Goal: Task Accomplishment & Management: Use online tool/utility

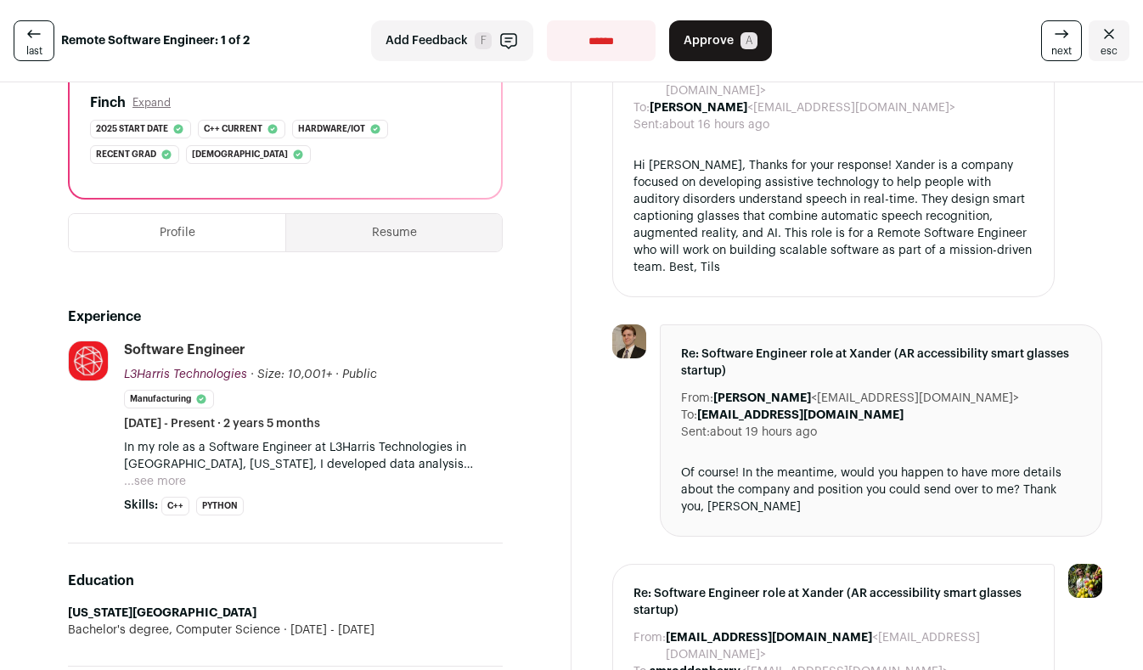
scroll to position [301, 0]
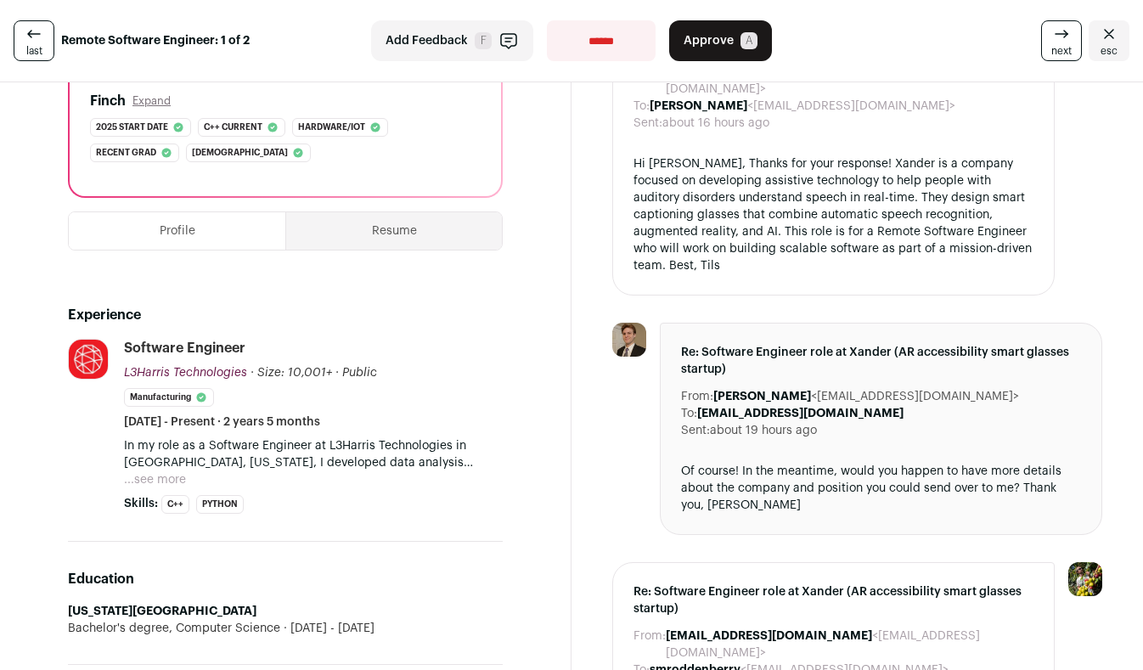
click at [172, 481] on button "...see more" at bounding box center [155, 479] width 62 height 17
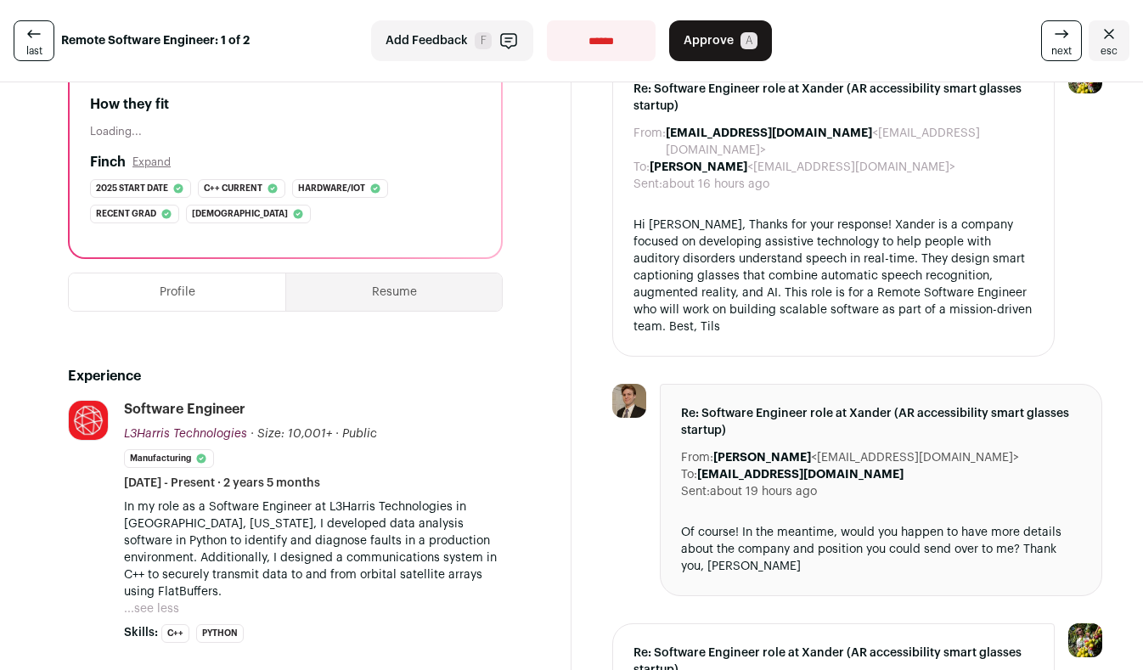
scroll to position [230, 0]
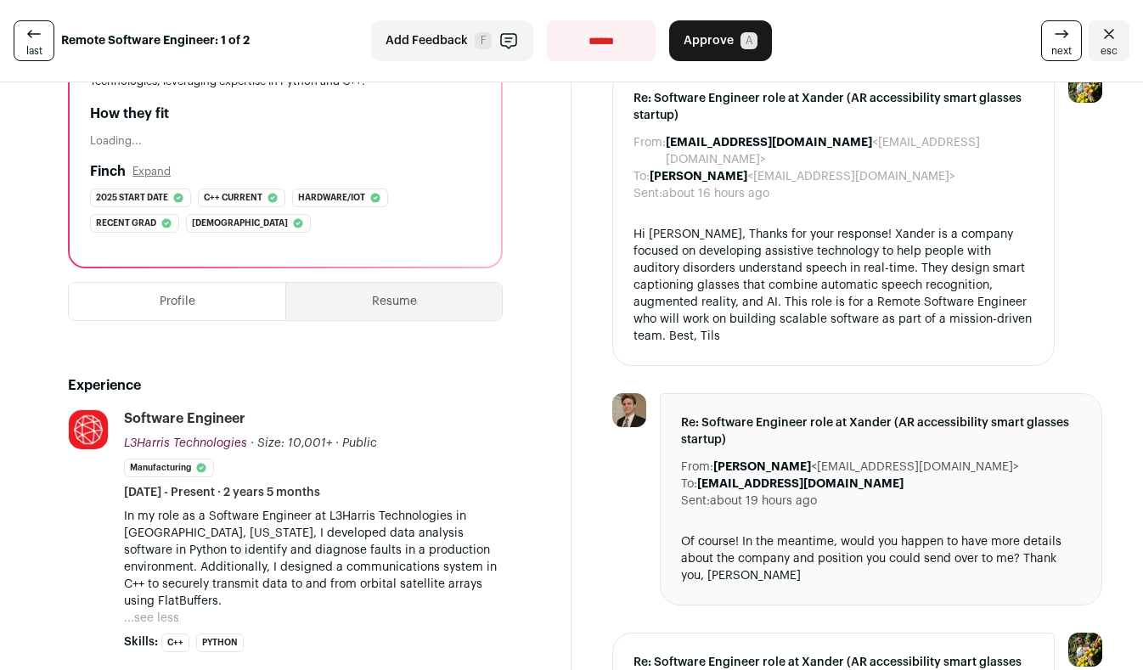
click at [393, 301] on button "Resume" at bounding box center [394, 301] width 216 height 37
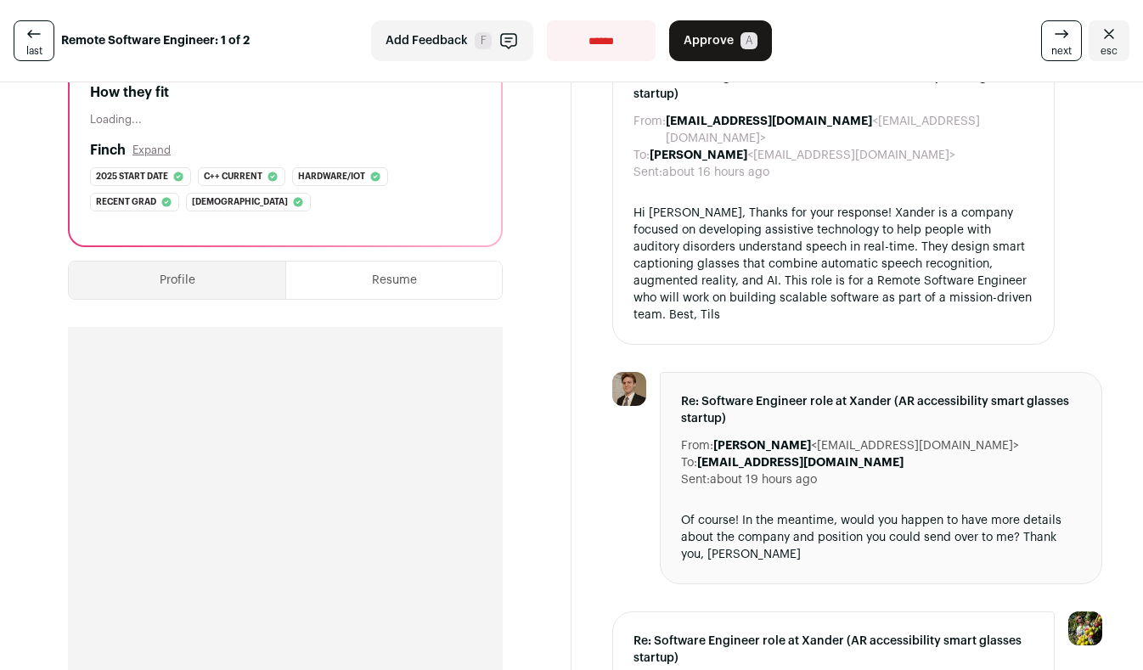
scroll to position [231, 0]
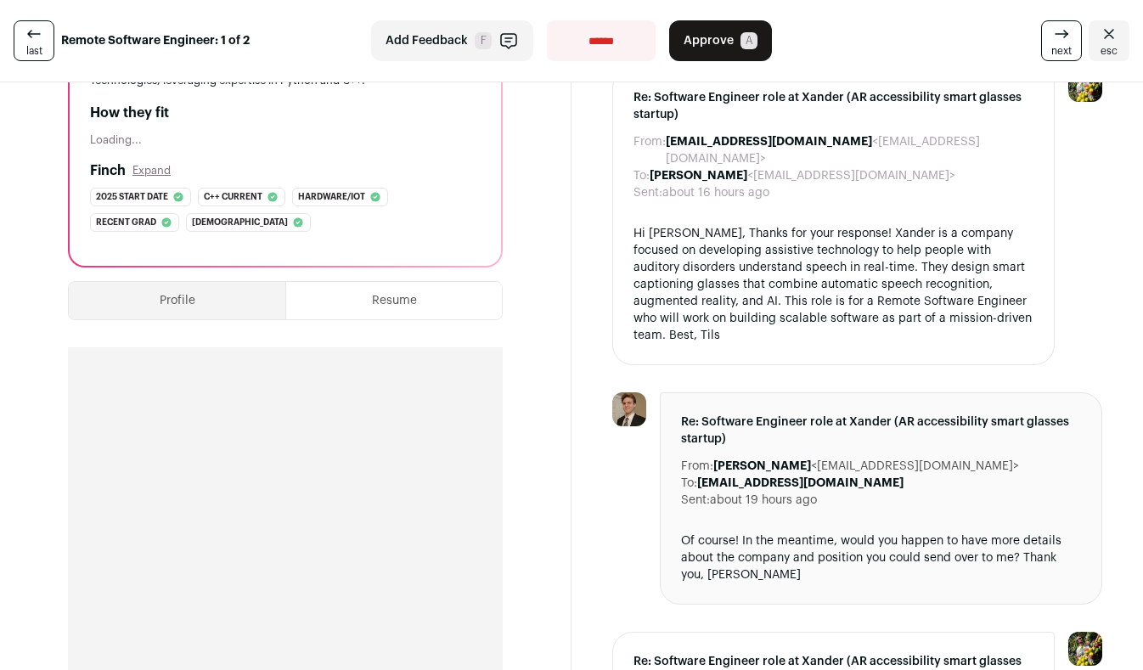
click at [698, 39] on span "Approve" at bounding box center [709, 40] width 50 height 17
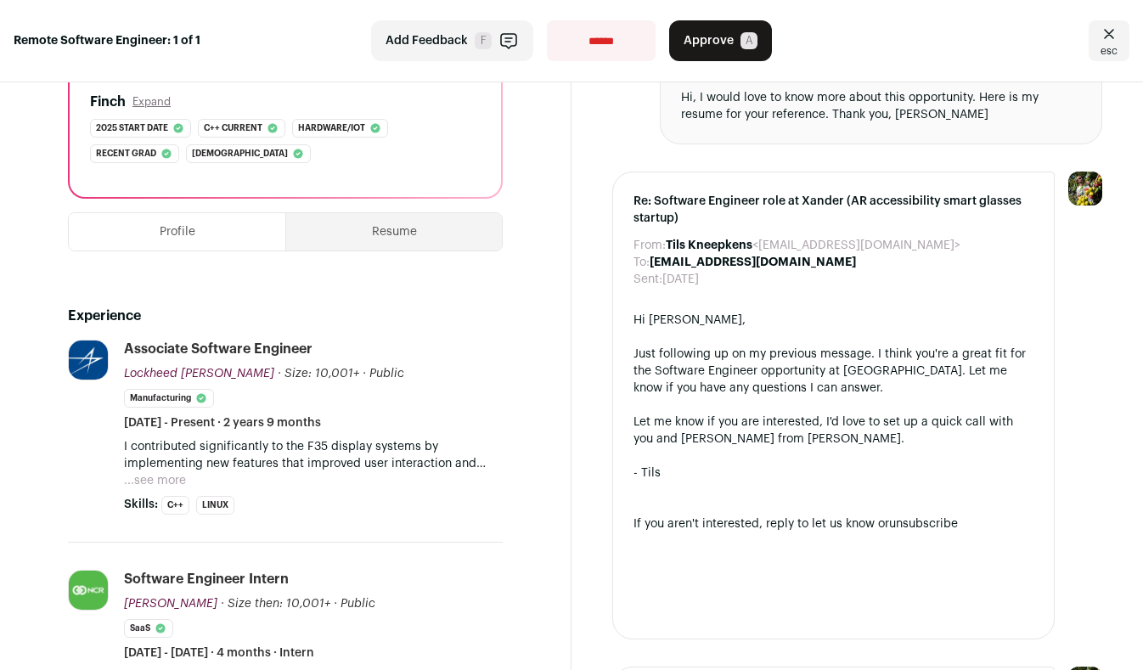
scroll to position [369, 0]
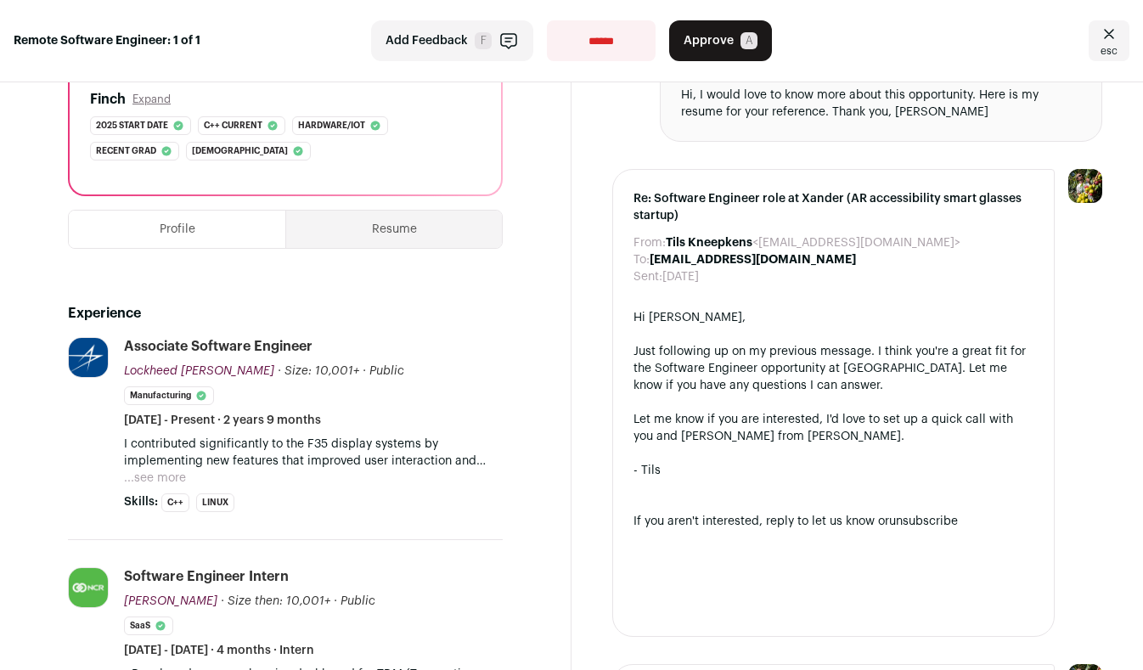
click at [174, 470] on button "...see more" at bounding box center [155, 478] width 62 height 17
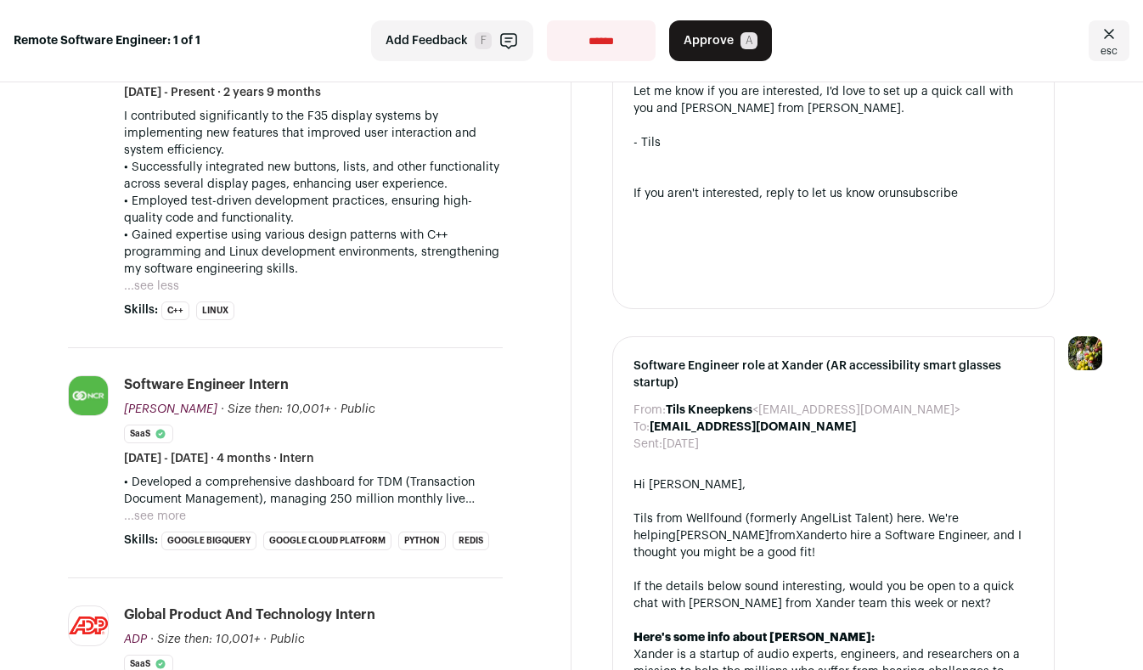
scroll to position [698, 0]
click at [152, 507] on button "...see more" at bounding box center [155, 515] width 62 height 17
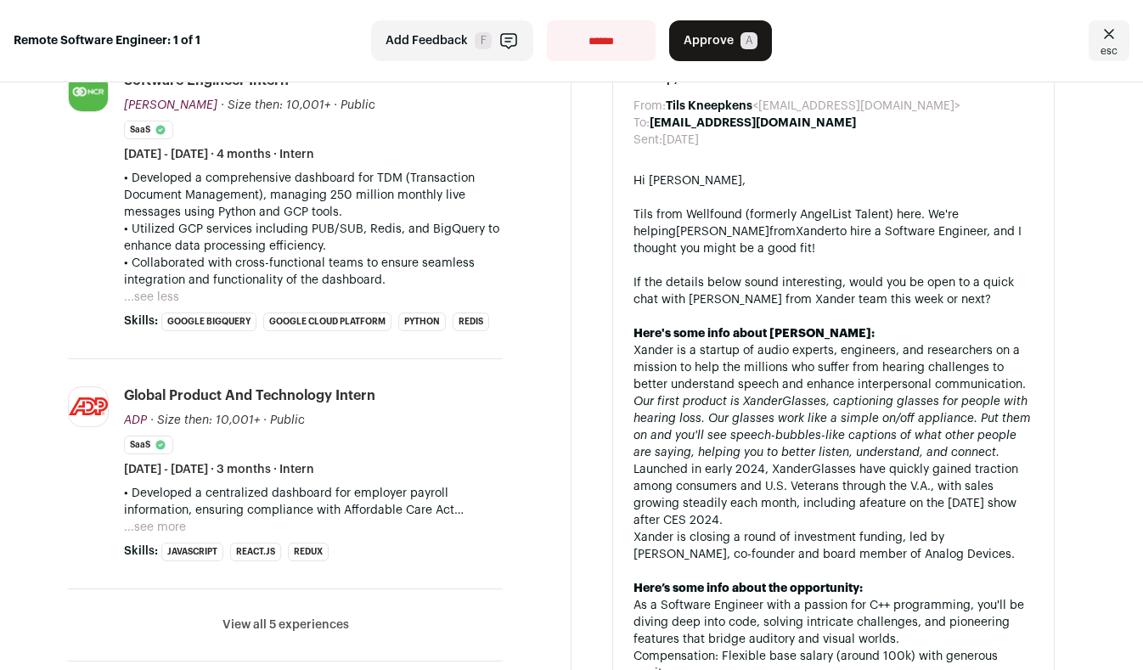
scroll to position [1002, 0]
click at [160, 518] on button "...see more" at bounding box center [155, 526] width 62 height 17
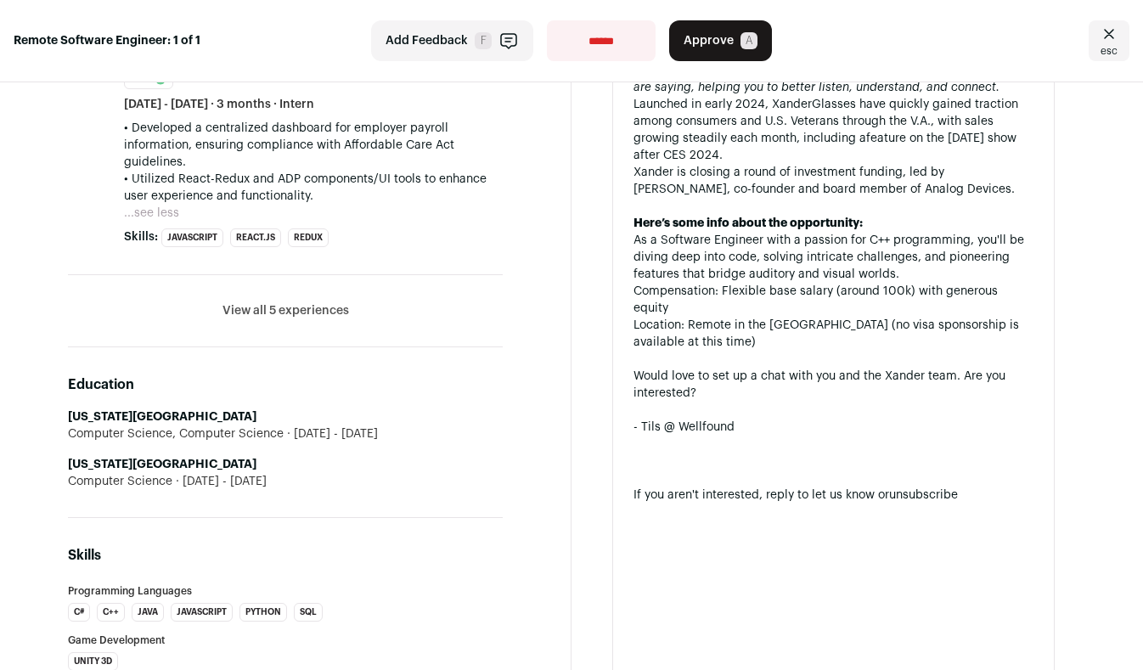
scroll to position [1370, 0]
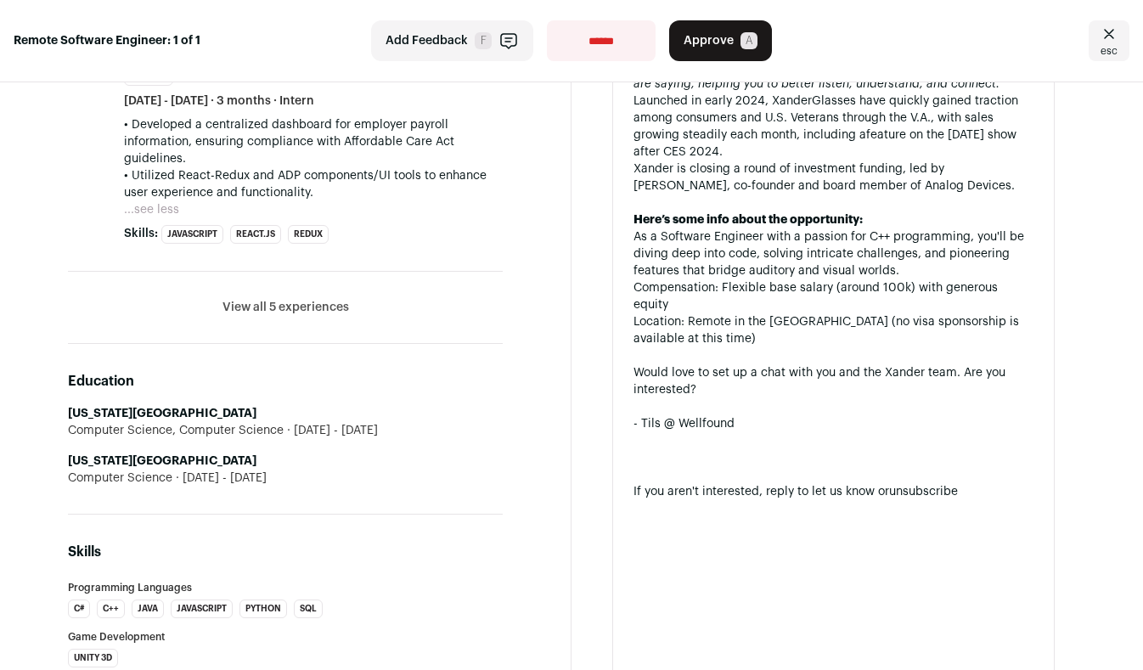
click at [288, 299] on button "View all 5 experiences" at bounding box center [285, 307] width 127 height 17
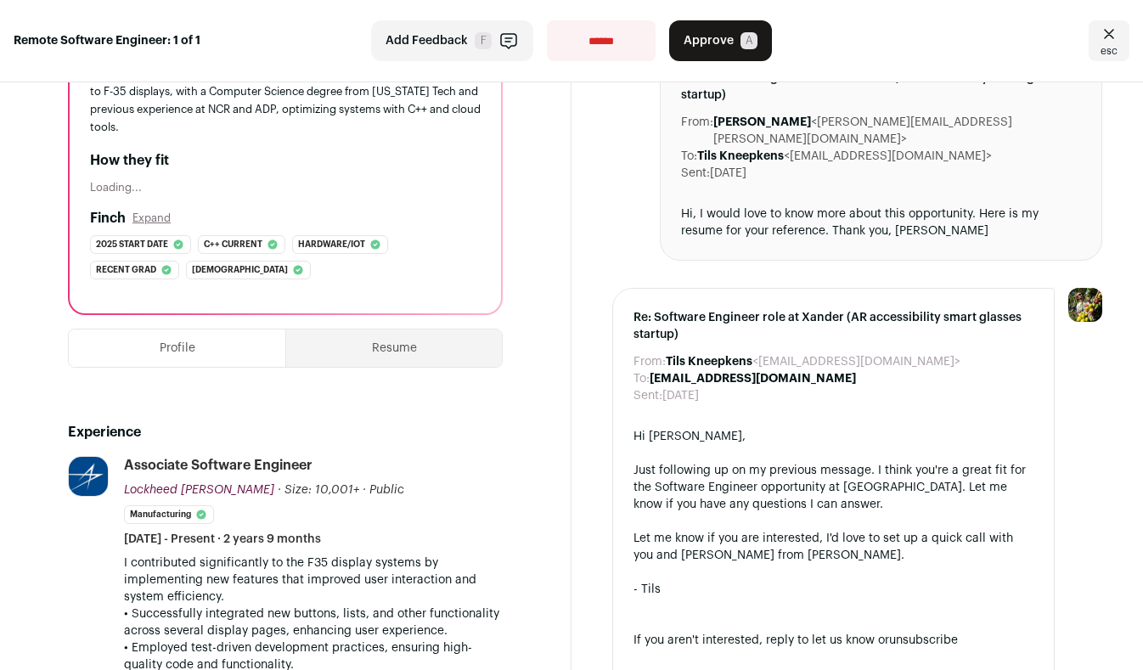
scroll to position [252, 0]
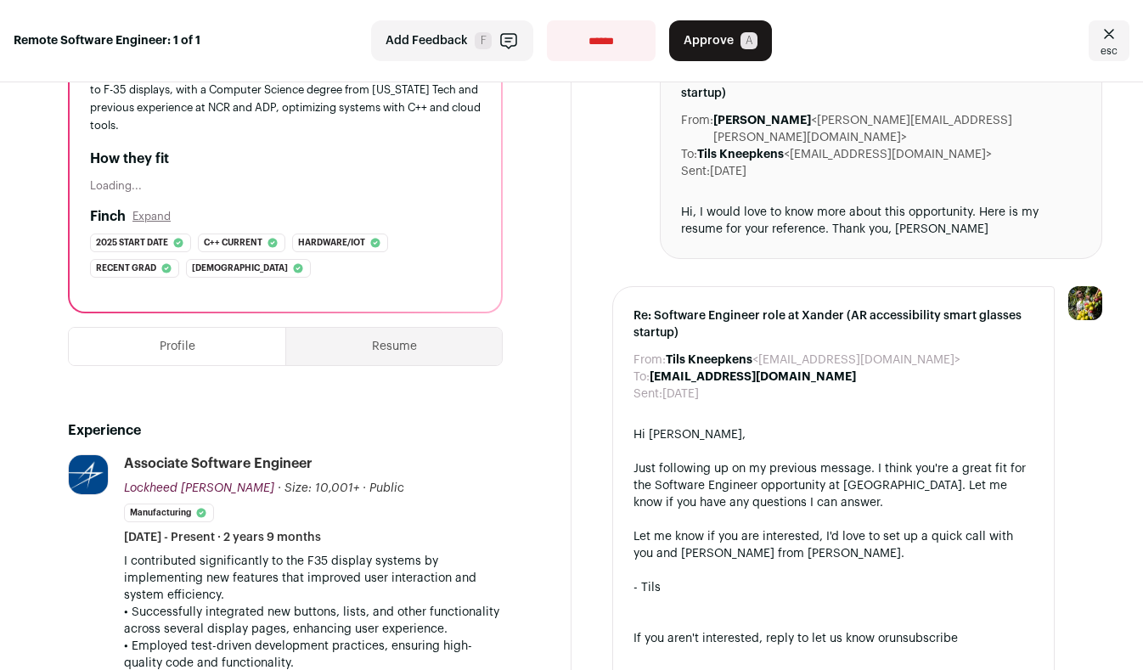
click at [384, 328] on button "Resume" at bounding box center [394, 346] width 216 height 37
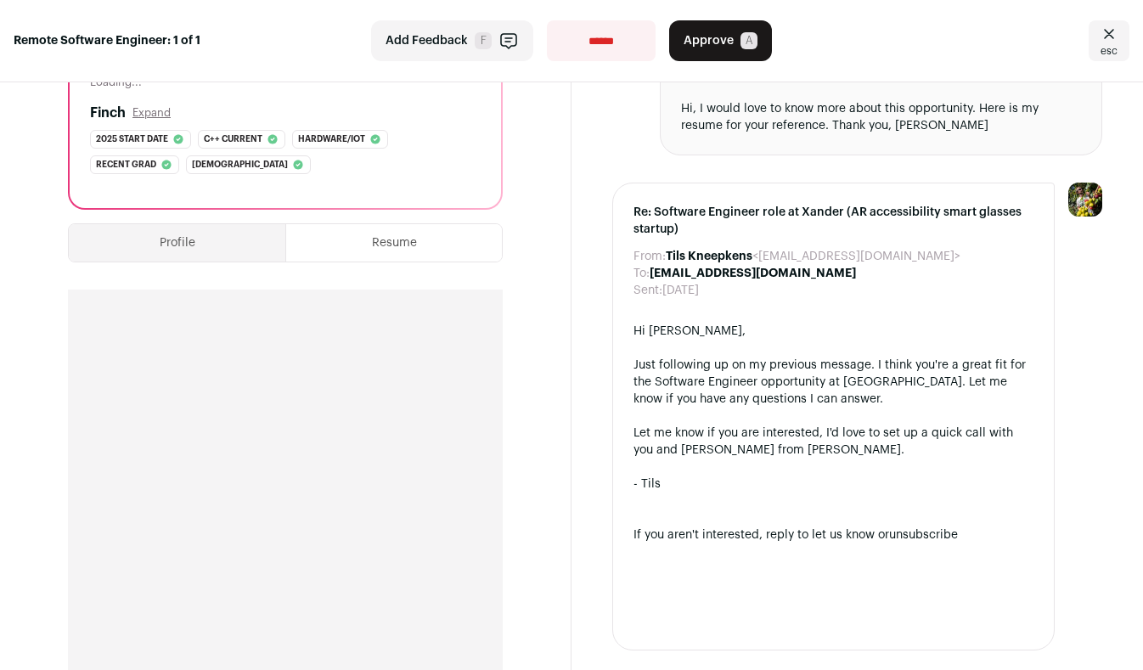
scroll to position [357, 0]
click at [724, 49] on button "Approve A" at bounding box center [720, 40] width 103 height 41
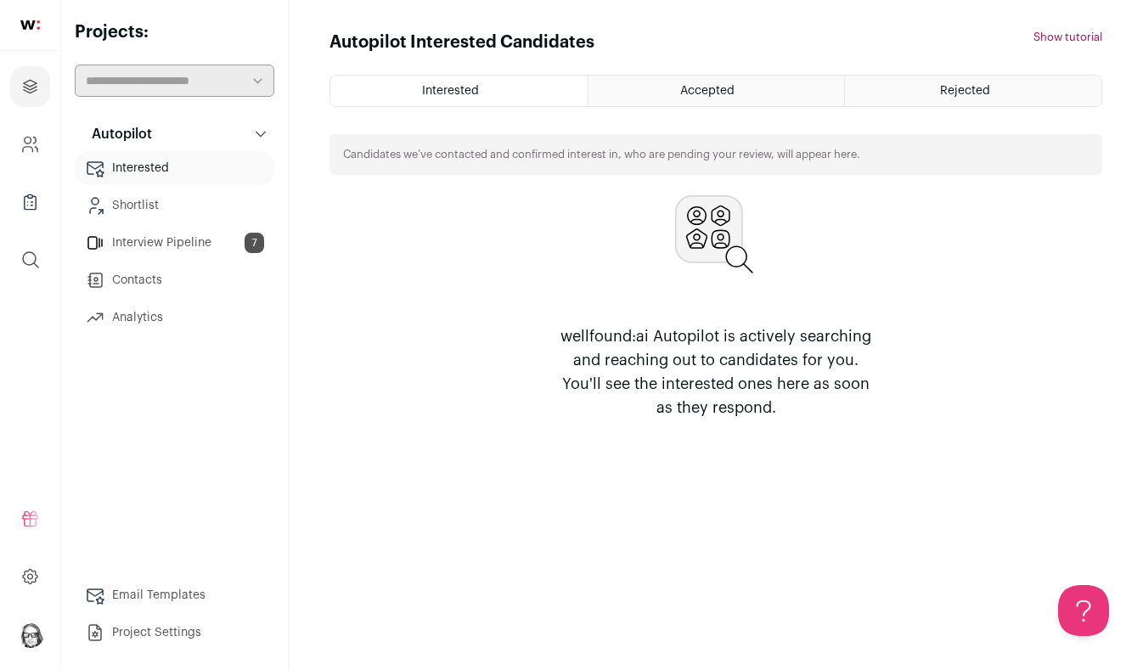
click at [178, 235] on link "Interview Pipeline 7" at bounding box center [175, 243] width 200 height 34
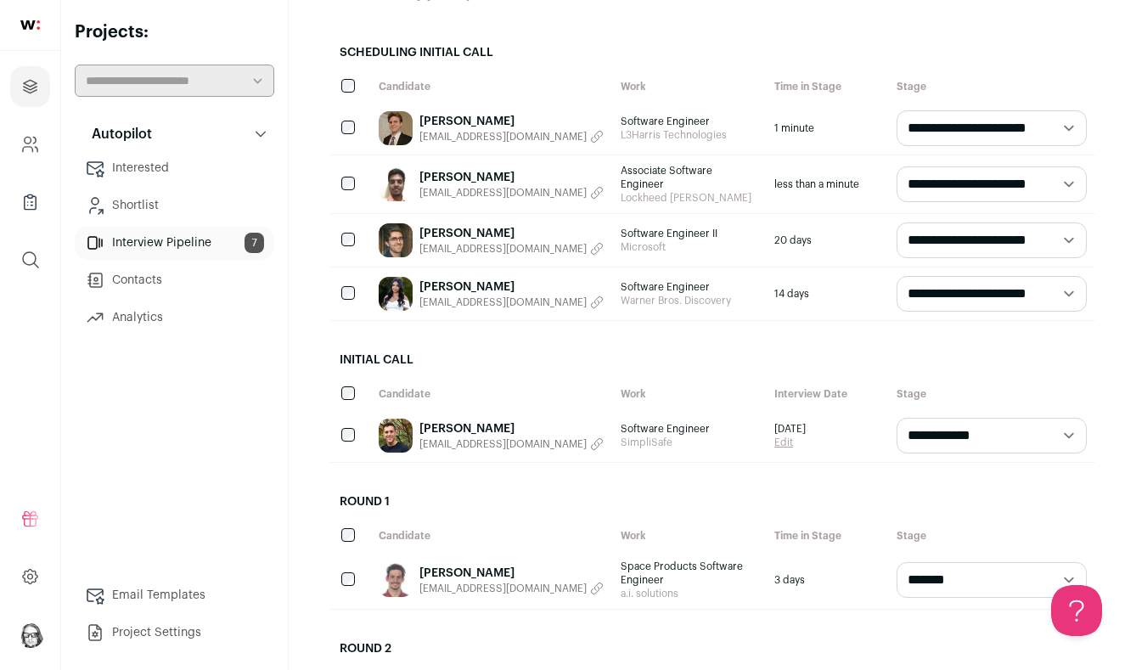
scroll to position [195, 0]
